Goal: Task Accomplishment & Management: Complete application form

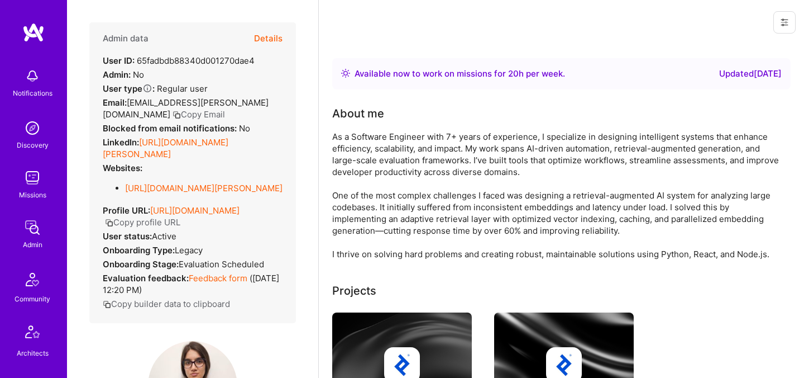
scroll to position [184, 0]
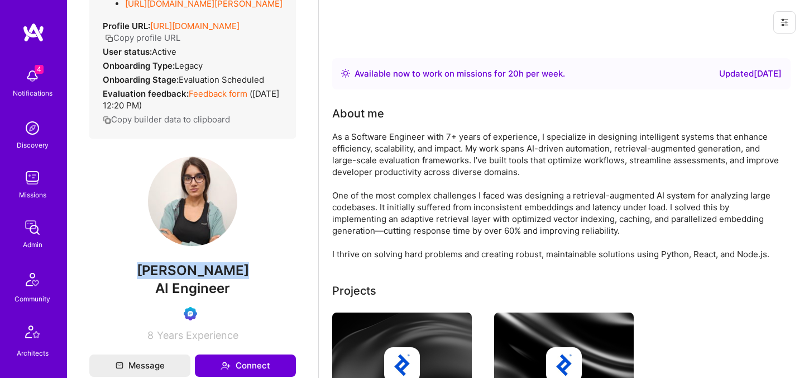
click at [232, 279] on span "Nane Hambardzumyan" at bounding box center [192, 270] width 207 height 17
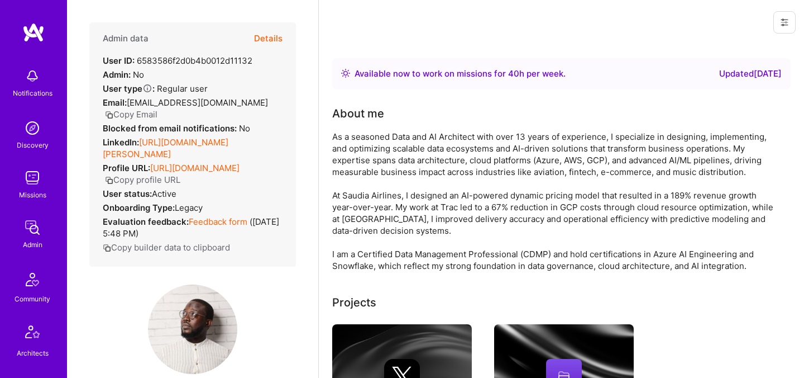
scroll to position [140, 0]
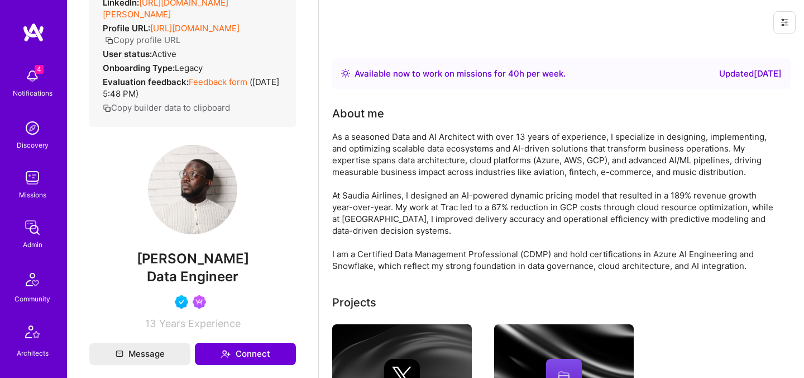
click at [192, 267] on span "Abdulhakeem Omotolani Yaqoob" at bounding box center [192, 258] width 207 height 17
click at [175, 264] on span "Abdulhakeem Omotolani Yaqoob" at bounding box center [192, 258] width 207 height 17
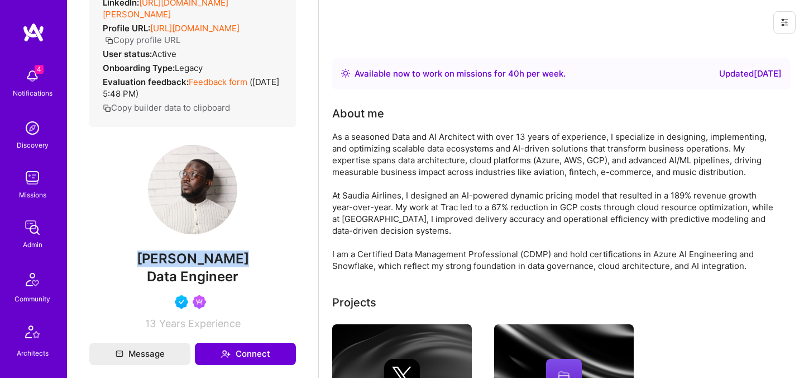
copy span "Abdulhakeem Omotolani Yaqoob"
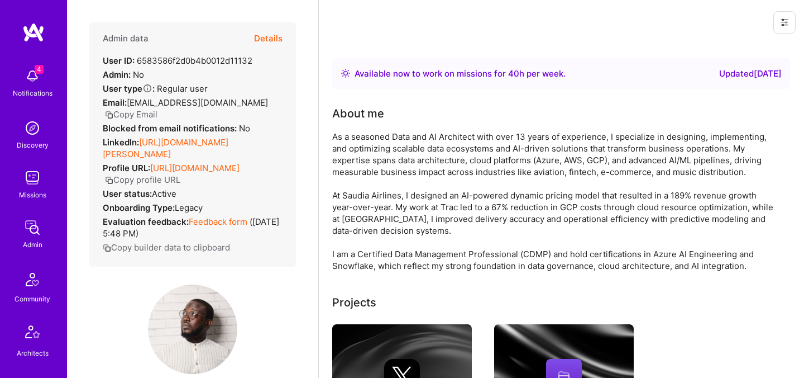
click at [276, 40] on button "Details" at bounding box center [268, 38] width 28 height 32
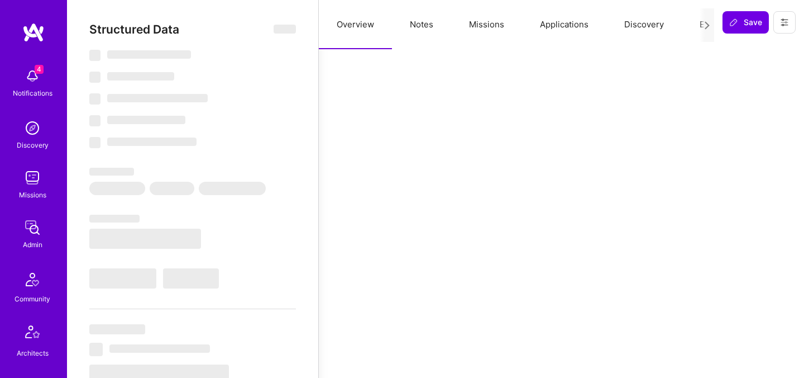
click at [694, 29] on button "Evaluation" at bounding box center [720, 24] width 77 height 49
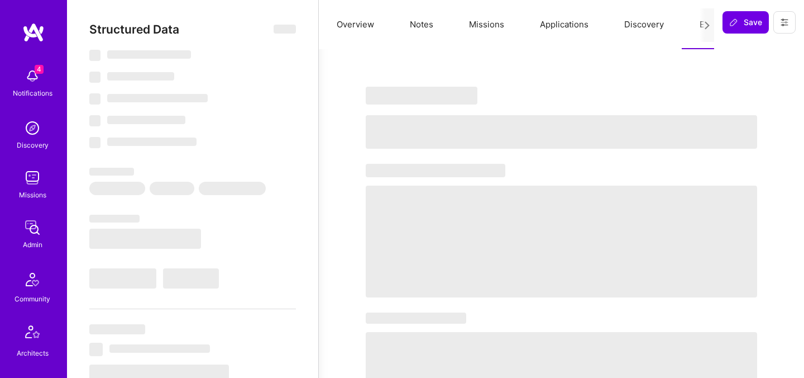
select select "Right Now"
select select "5"
select select "4"
select select "6"
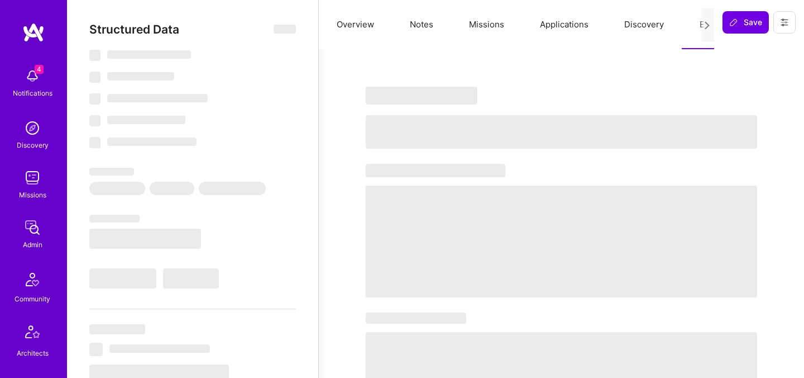
select select "DE"
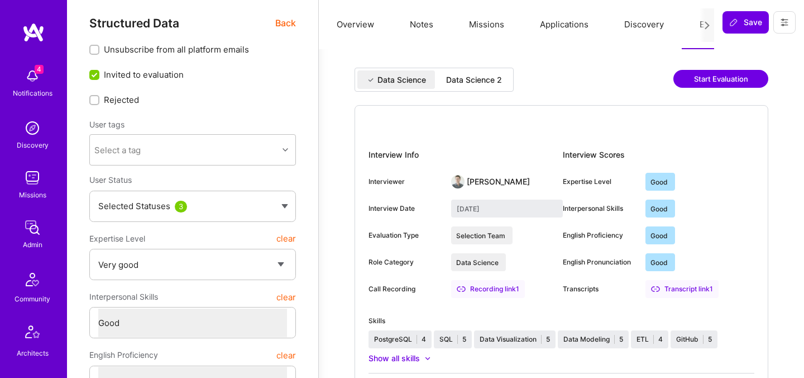
scroll to position [7, 0]
click at [491, 82] on div "Data Science 2" at bounding box center [474, 78] width 56 height 11
type input "September 22, 2025"
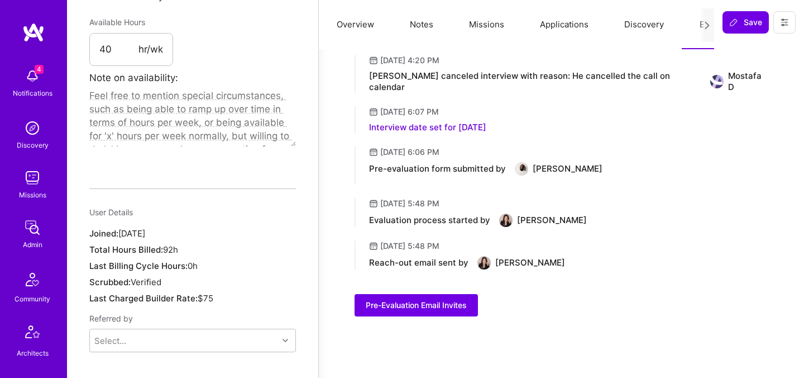
scroll to position [681, 0]
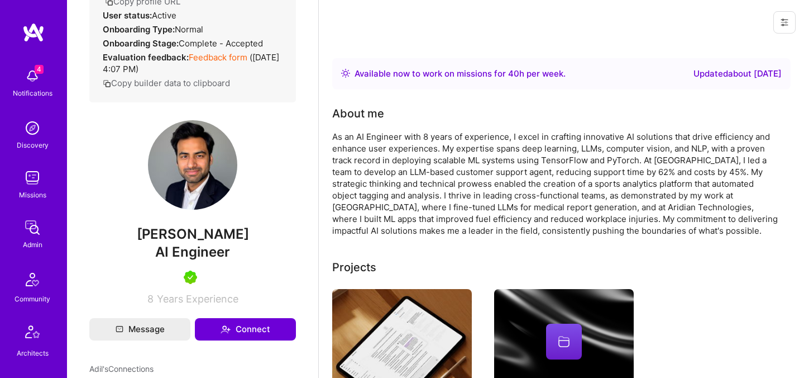
scroll to position [237, 0]
